Goal: Information Seeking & Learning: Learn about a topic

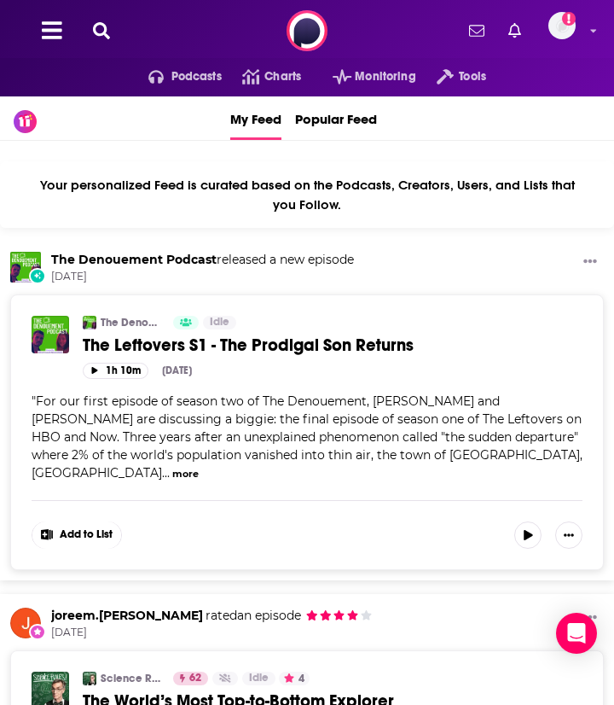
click at [101, 32] on icon at bounding box center [101, 30] width 17 height 17
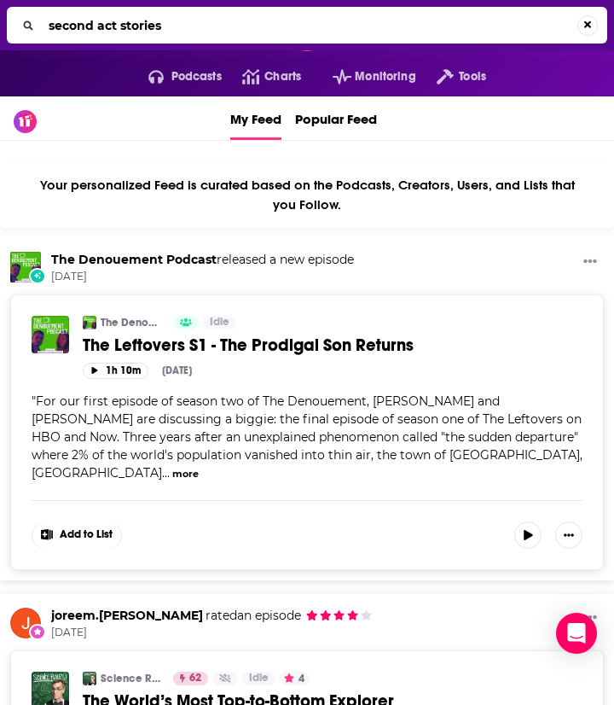
type input "second act stories"
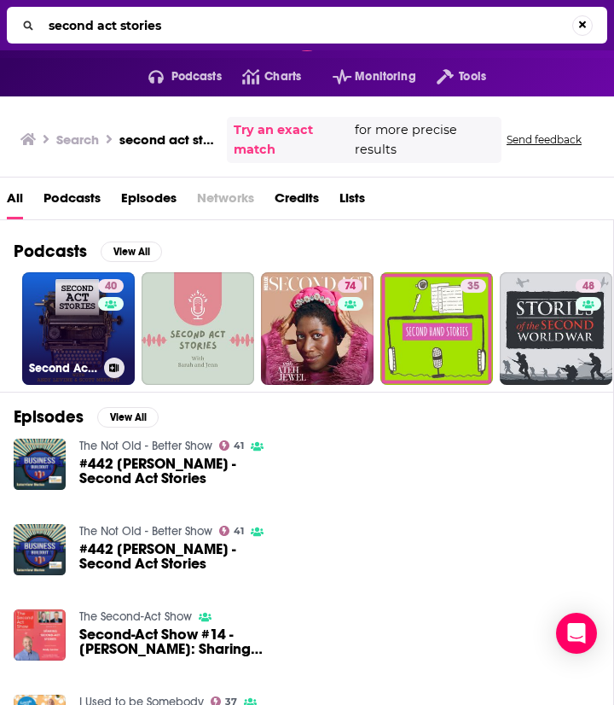
click at [81, 325] on link "40 Second Act Stories" at bounding box center [78, 328] width 113 height 113
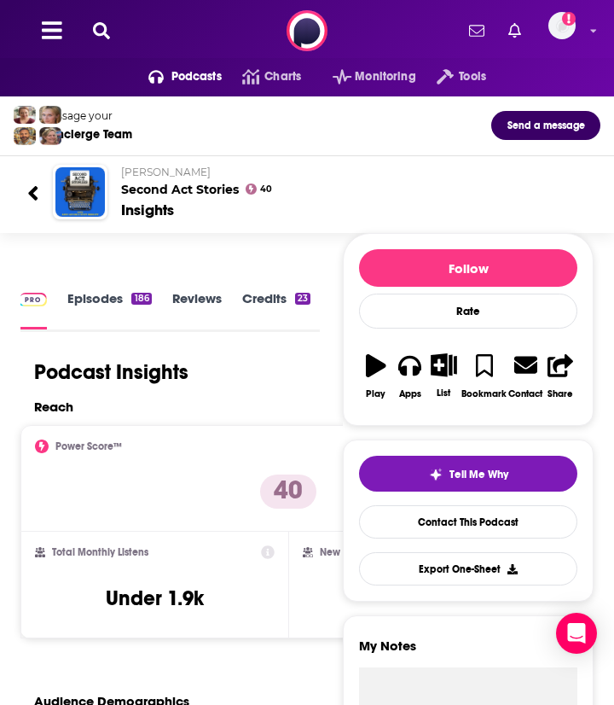
click at [102, 291] on link "Episodes 186" at bounding box center [109, 309] width 84 height 38
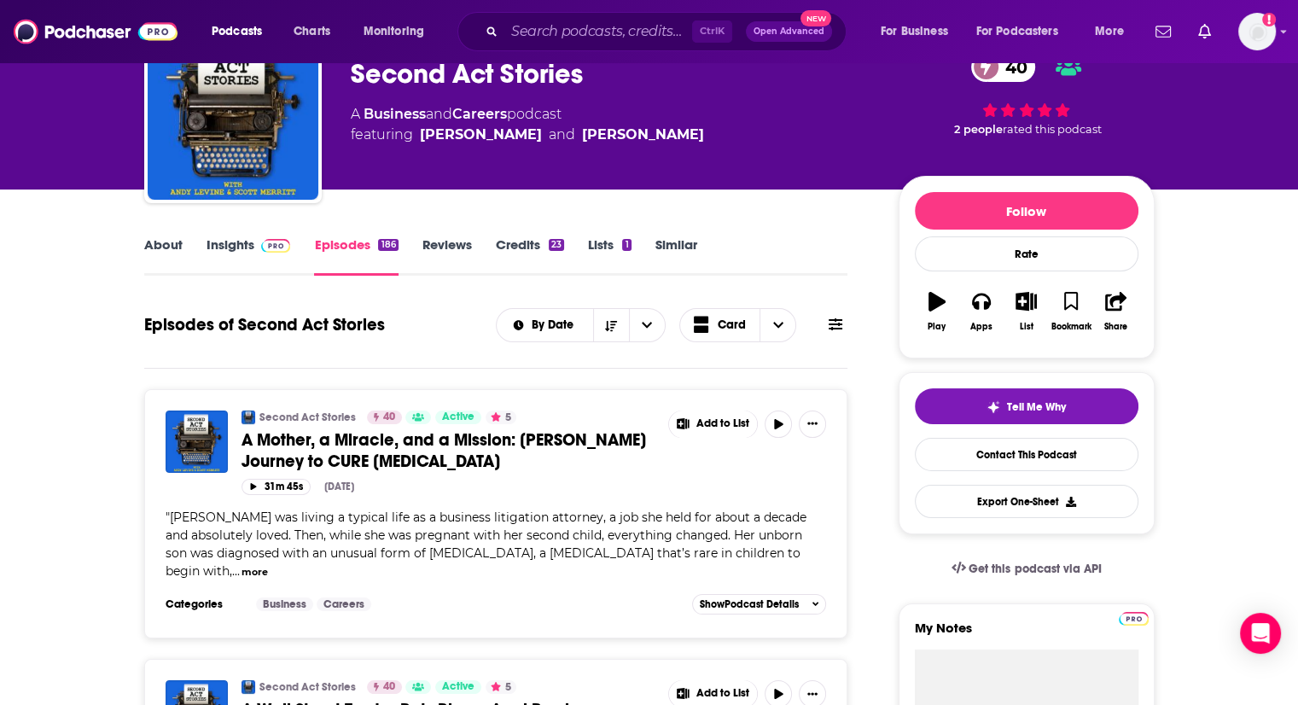
scroll to position [89, 0]
click at [239, 243] on link "Insights" at bounding box center [249, 255] width 84 height 39
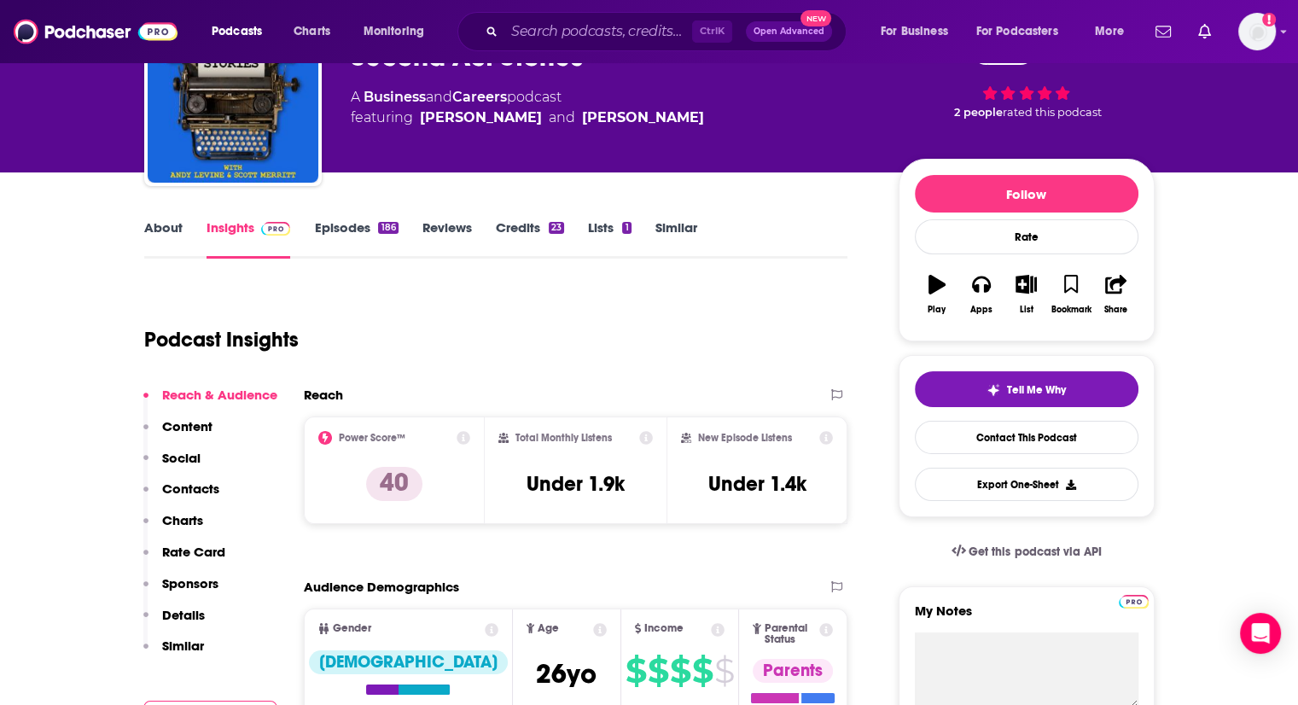
scroll to position [103, 0]
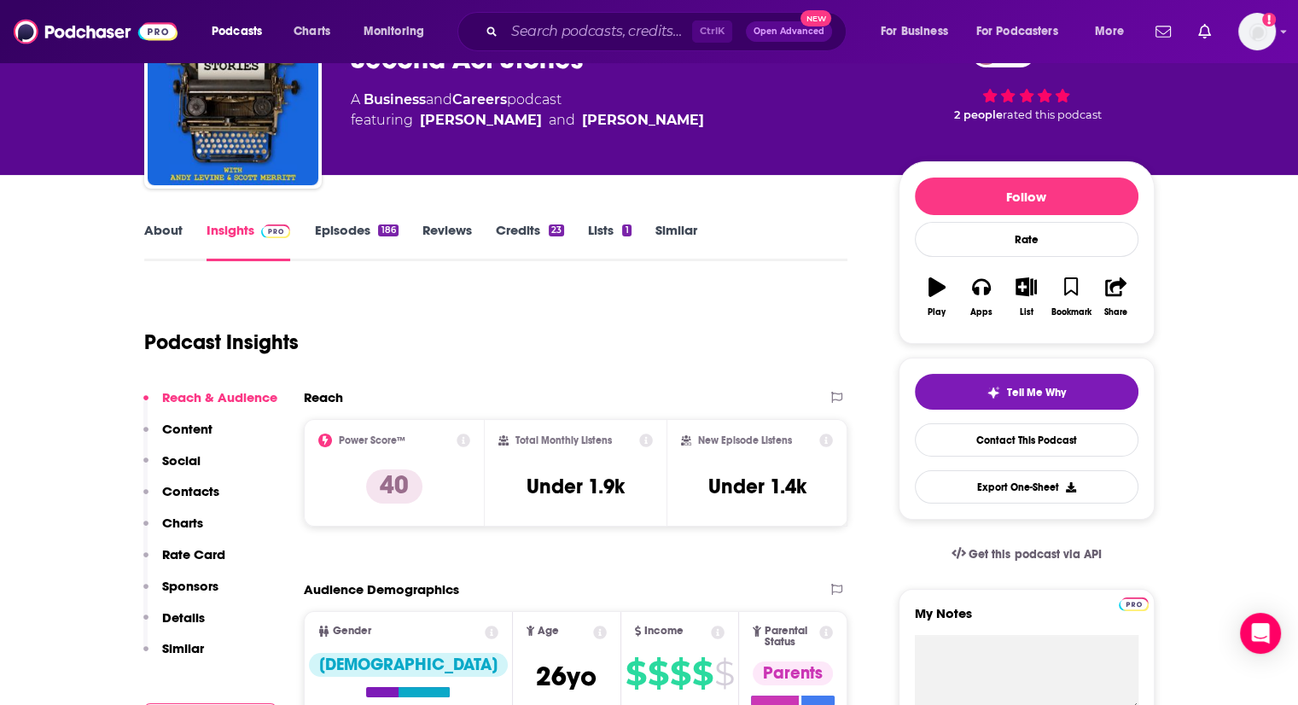
click at [150, 224] on link "About" at bounding box center [163, 241] width 38 height 39
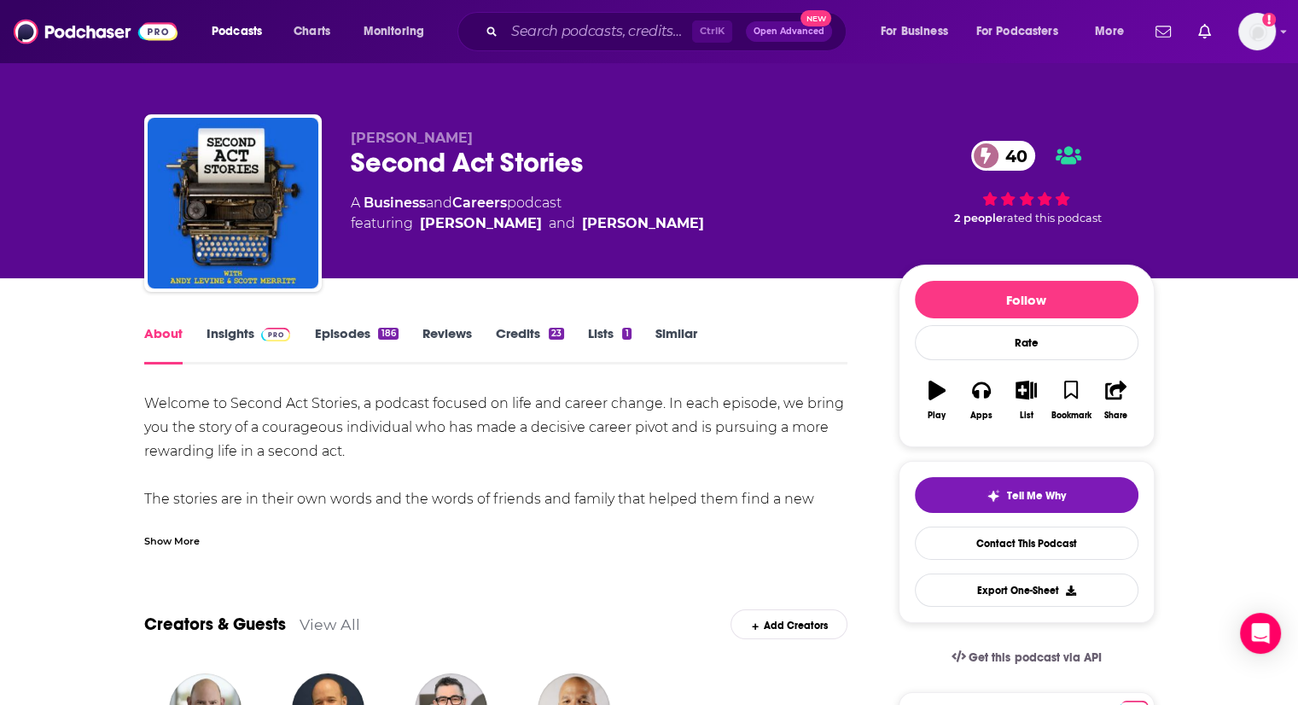
click at [324, 334] on link "Episodes 186" at bounding box center [356, 344] width 84 height 39
